Goal: Task Accomplishment & Management: Use online tool/utility

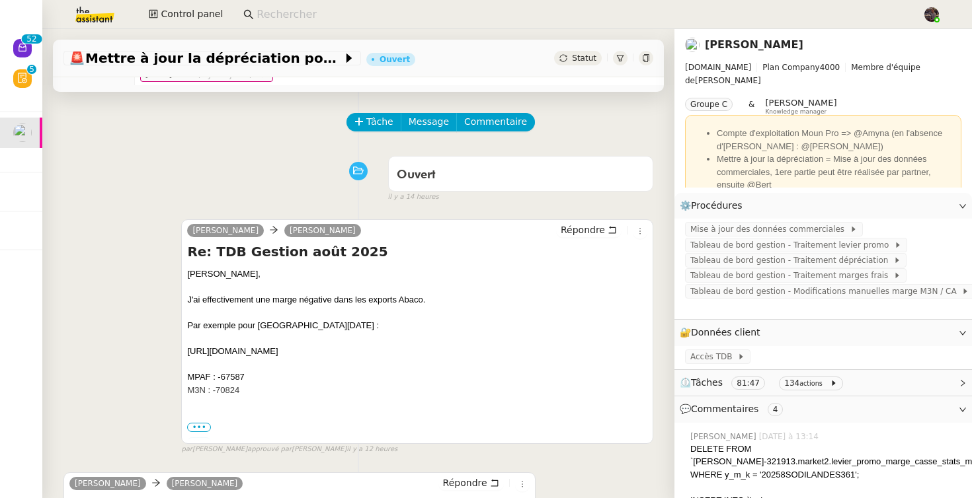
scroll to position [44, 0]
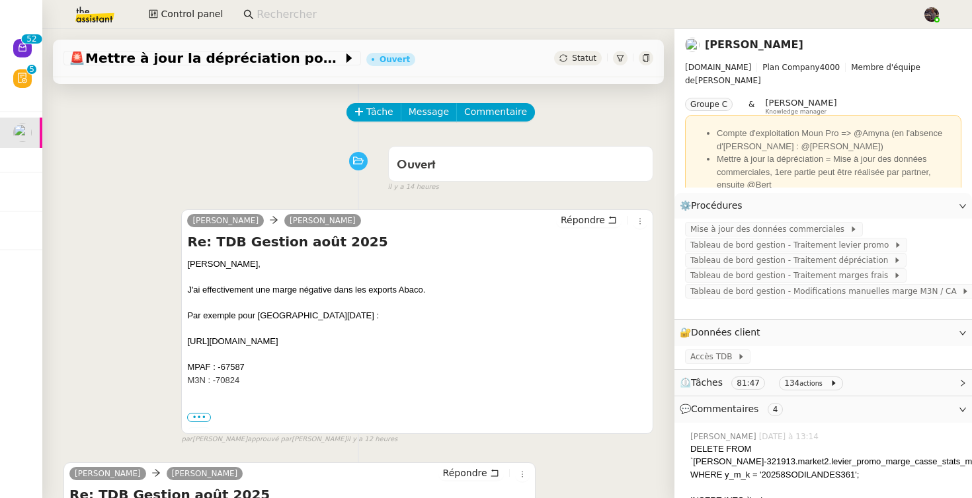
click at [253, 140] on div "Ouvert false il y a 14 heures" at bounding box center [358, 166] width 590 height 53
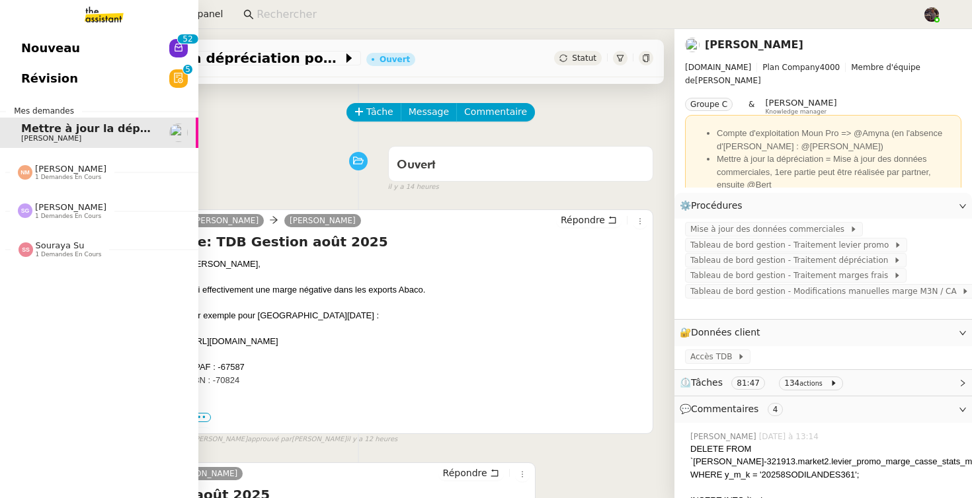
click at [62, 84] on span "Révision" at bounding box center [49, 79] width 57 height 20
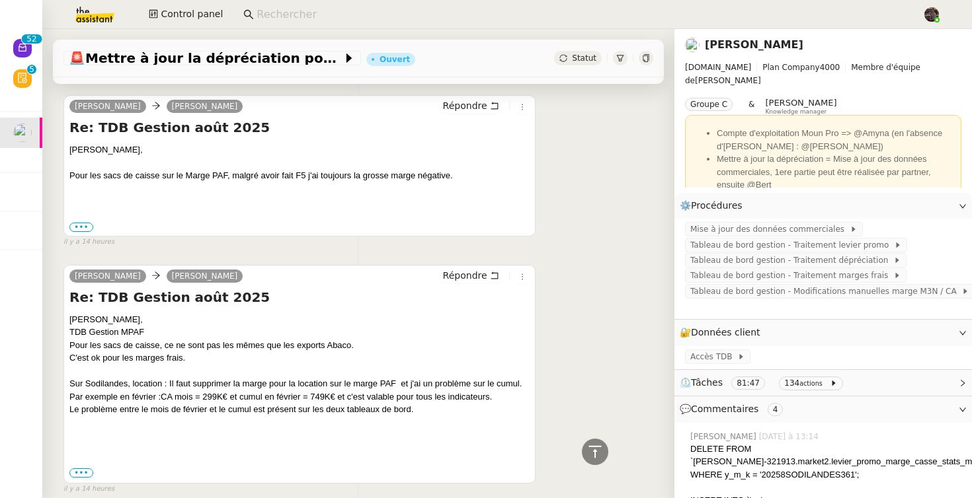
scroll to position [427, 0]
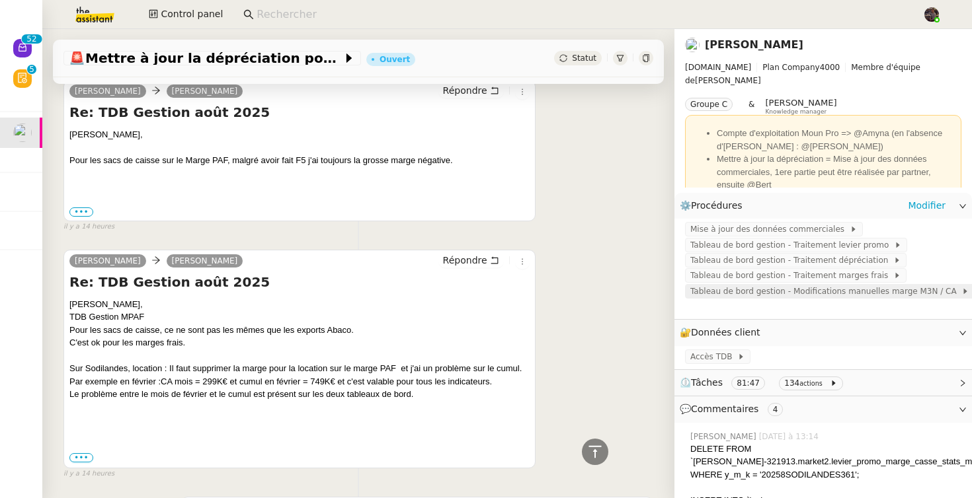
click at [799, 289] on span "Tableau de bord gestion - Modifications manuelles marge M3N / CA" at bounding box center [825, 291] width 271 height 13
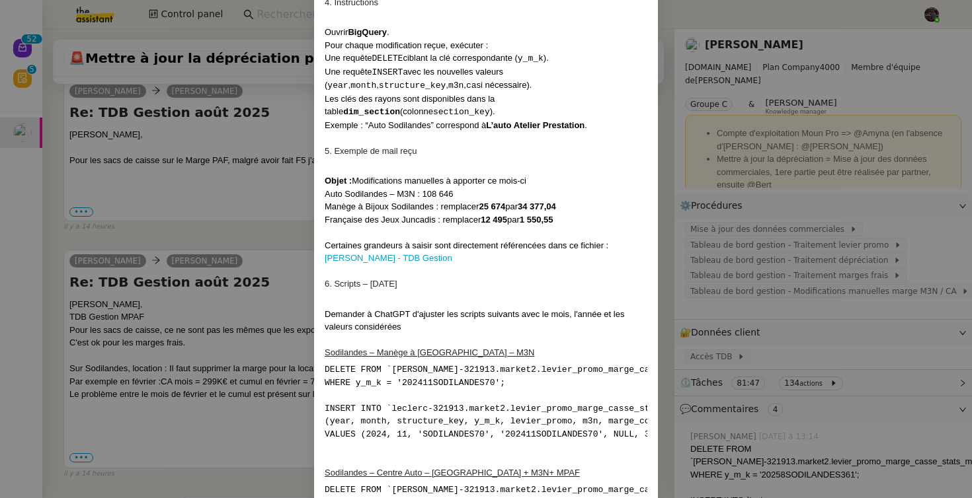
scroll to position [641, 0]
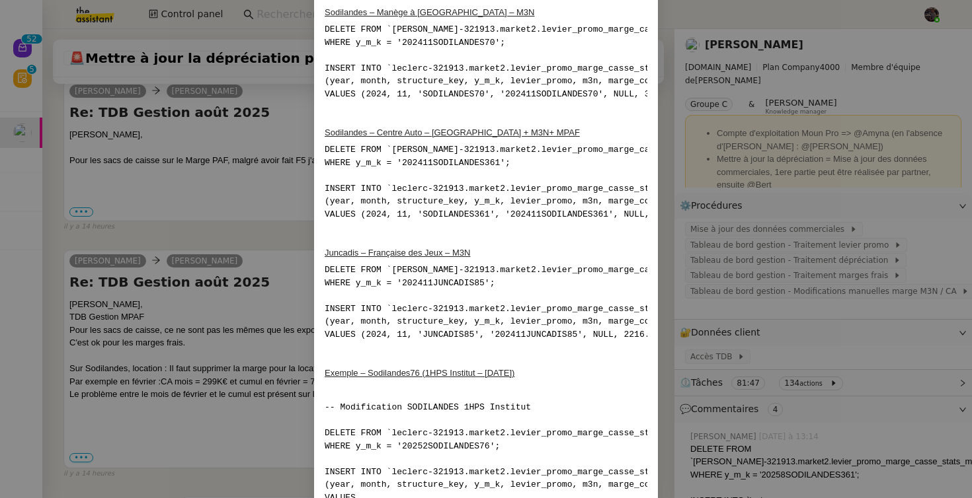
click at [602, 361] on div "1. Contexte Chaque mois, certaines corrections manuelles doivent être appliquée…" at bounding box center [486, 114] width 323 height 1357
click at [455, 213] on pre "DELETE FROM `[PERSON_NAME]-321913.market2.levier_promo_marge_casse_stats_monthl…" at bounding box center [486, 181] width 323 height 77
copy pre "SODILANDES361"
